Goal: Task Accomplishment & Management: Use online tool/utility

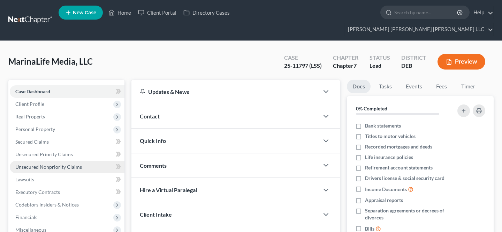
click at [71, 164] on span "Unsecured Nonpriority Claims" at bounding box center [48, 167] width 67 height 6
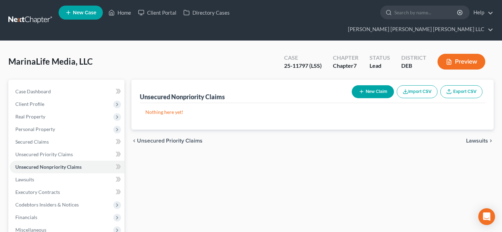
click at [411, 85] on button "Import CSV" at bounding box center [417, 91] width 41 height 13
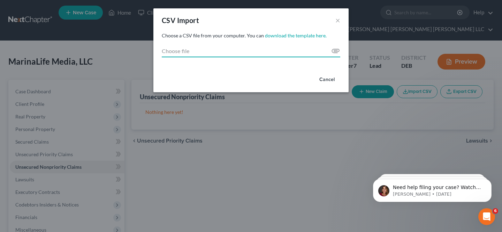
type input "C:\fakepath\MediaLife Media, LLC 25-11797 - Schedule F (Seal) - Sheet1.csv"
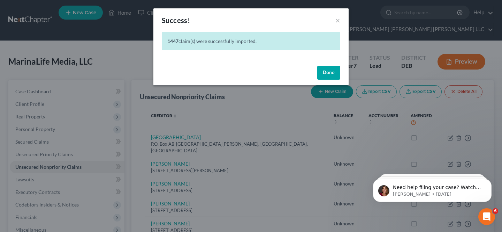
click at [326, 70] on button "Done" at bounding box center [328, 73] width 23 height 14
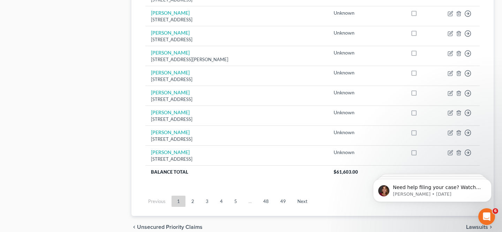
scroll to position [575, 0]
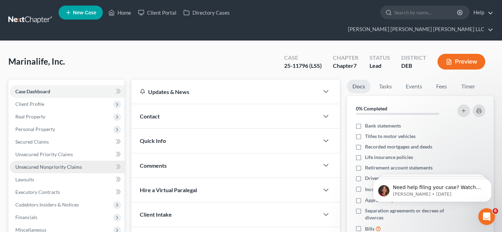
click at [44, 164] on span "Unsecured Nonpriority Claims" at bounding box center [48, 167] width 67 height 6
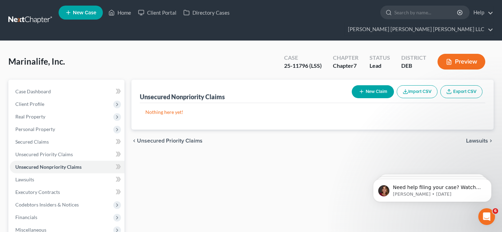
click at [424, 85] on button "Import CSV" at bounding box center [417, 91] width 41 height 13
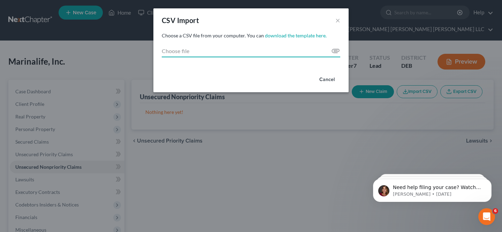
click at [335, 51] on input "Choose file" at bounding box center [251, 51] width 179 height 13
type input "C:\fakepath\Marinalife 25-11796 - Sch. F (Seal) - Creditor_Import_Template [DAT…"
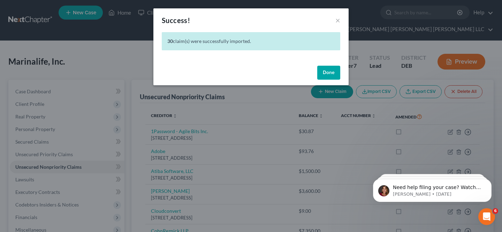
click at [328, 71] on button "Done" at bounding box center [328, 73] width 23 height 14
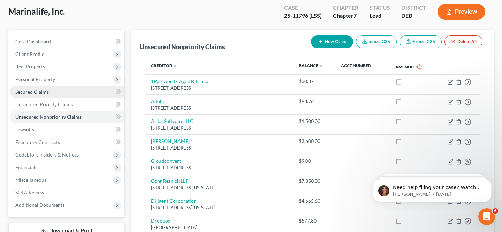
scroll to position [52, 0]
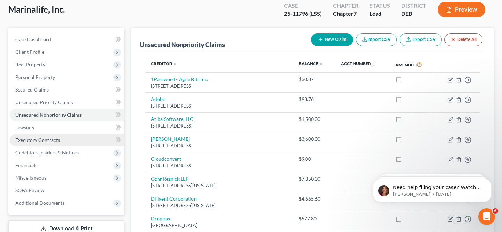
click at [50, 134] on link "Executory Contracts" at bounding box center [67, 140] width 115 height 13
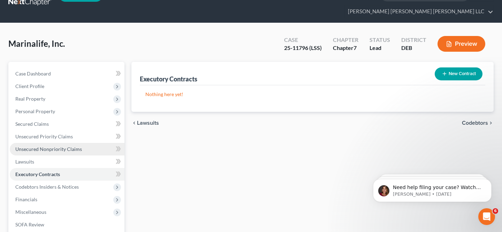
scroll to position [19, 0]
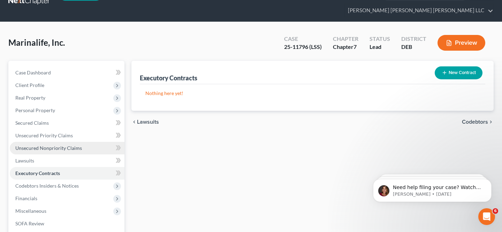
click at [86, 142] on link "Unsecured Nonpriority Claims" at bounding box center [67, 148] width 115 height 13
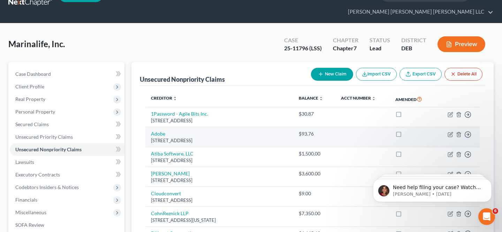
scroll to position [18, 0]
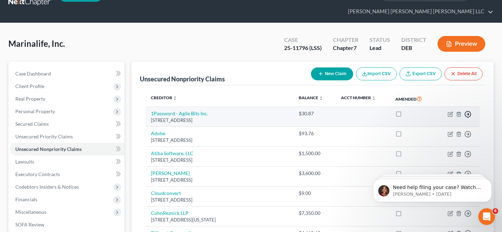
click at [468, 113] on polyline "button" at bounding box center [468, 114] width 1 height 2
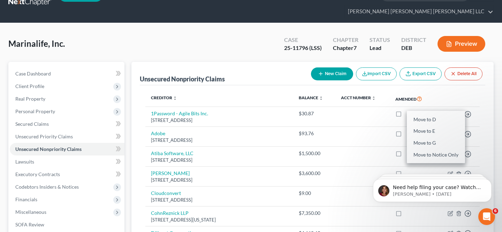
click at [460, 91] on th at bounding box center [457, 99] width 45 height 16
